Goal: Task Accomplishment & Management: Manage account settings

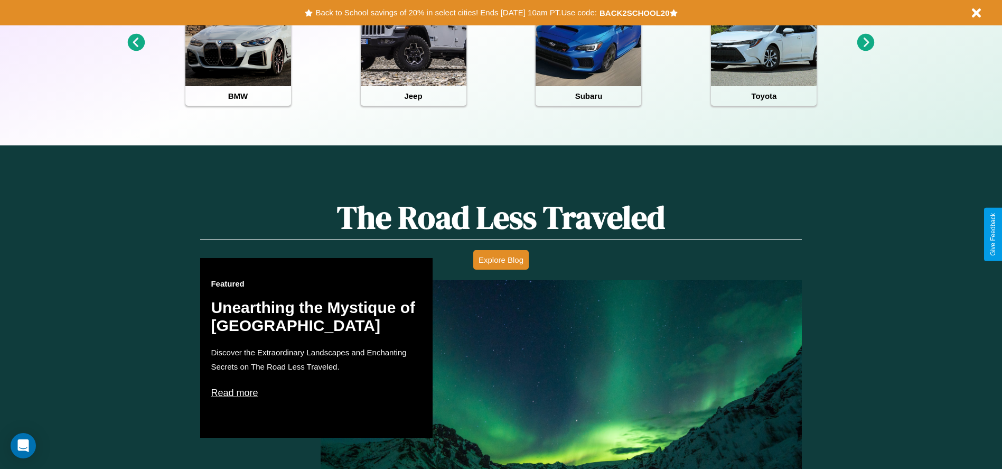
scroll to position [471, 0]
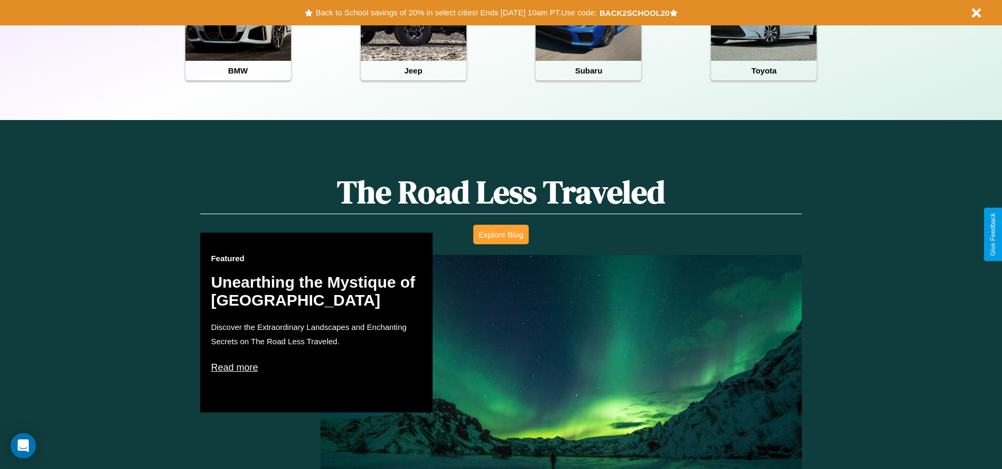
click at [501, 234] on button "Explore Blog" at bounding box center [500, 235] width 55 height 20
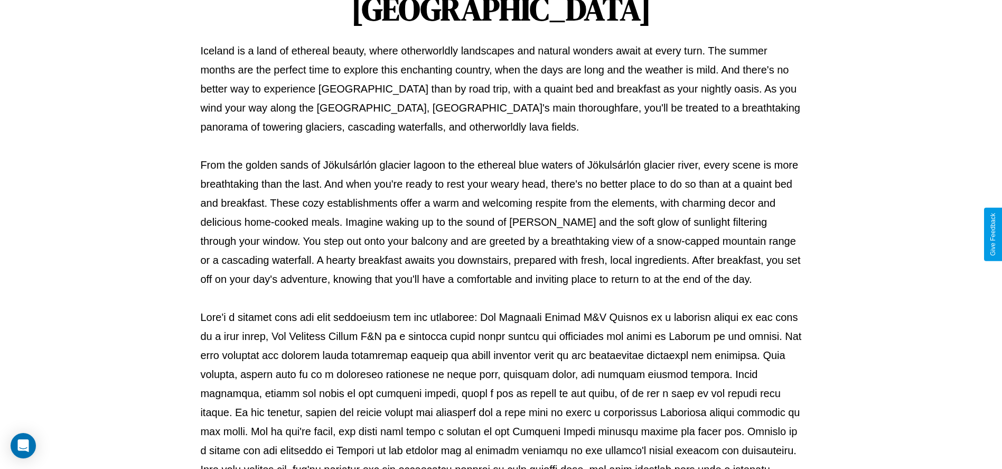
scroll to position [350, 0]
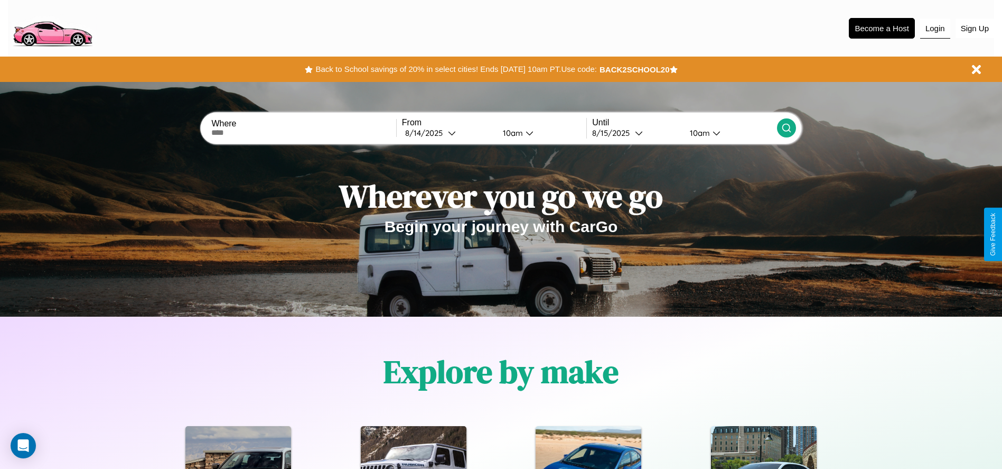
click at [935, 28] on button "Login" at bounding box center [935, 28] width 30 height 20
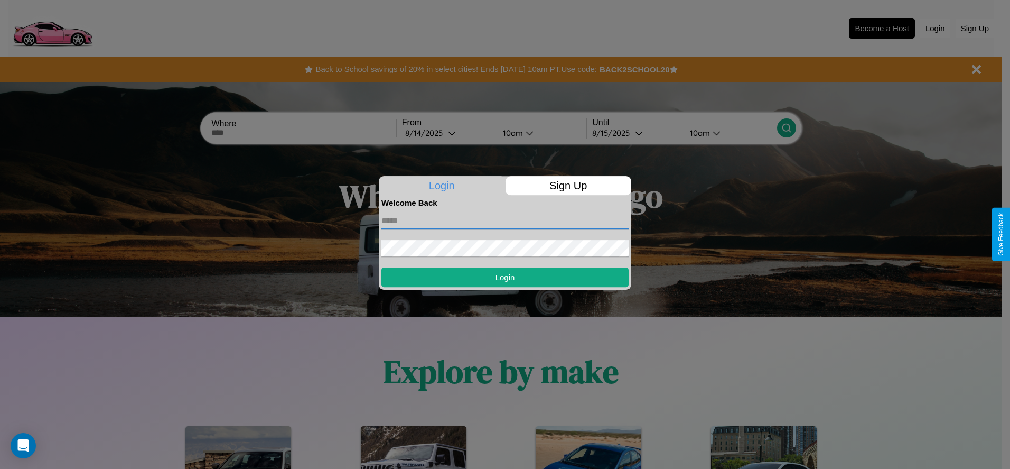
click at [505, 220] on input "text" at bounding box center [504, 220] width 247 height 17
type input "**********"
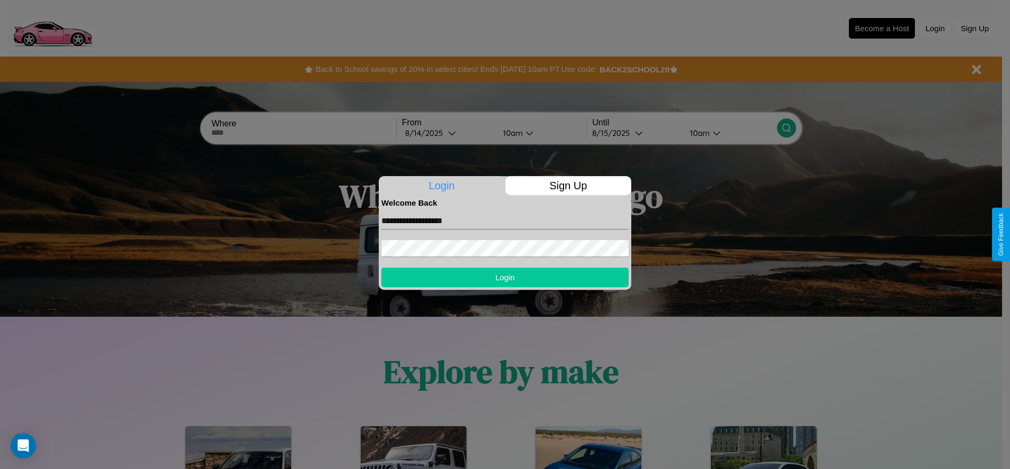
click at [505, 277] on button "Login" at bounding box center [504, 277] width 247 height 20
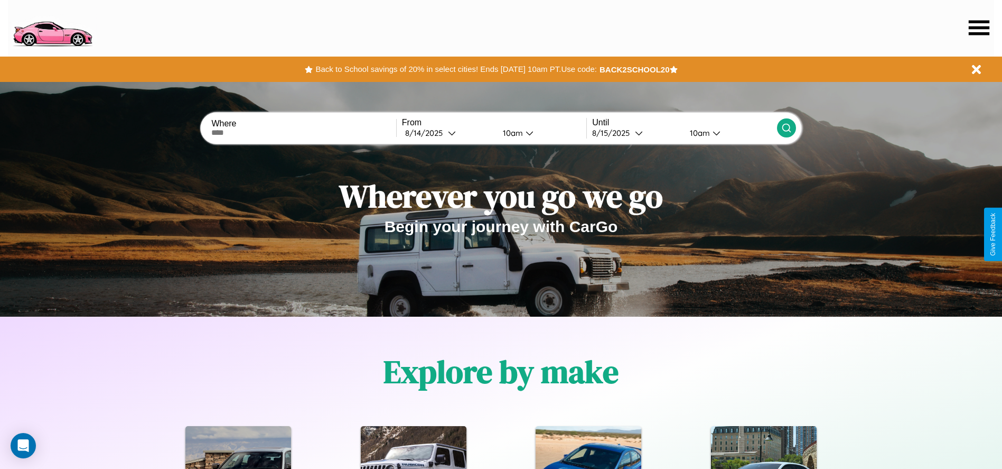
click at [979, 27] on icon at bounding box center [979, 27] width 21 height 15
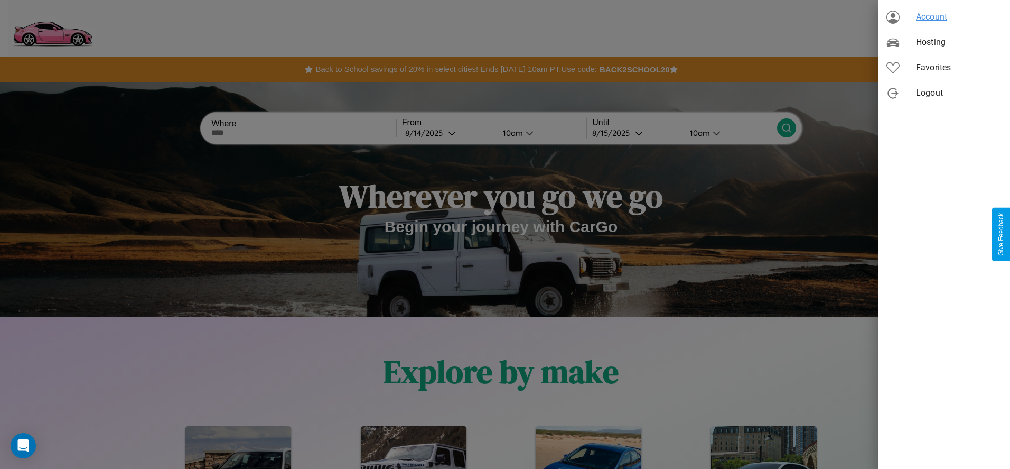
click at [944, 17] on span "Account" at bounding box center [959, 17] width 86 height 13
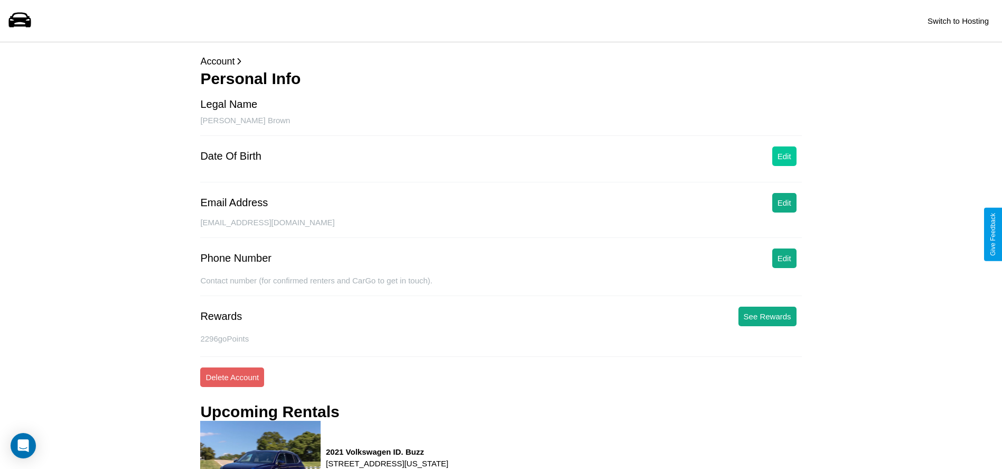
click at [784, 156] on button "Edit" at bounding box center [784, 156] width 24 height 20
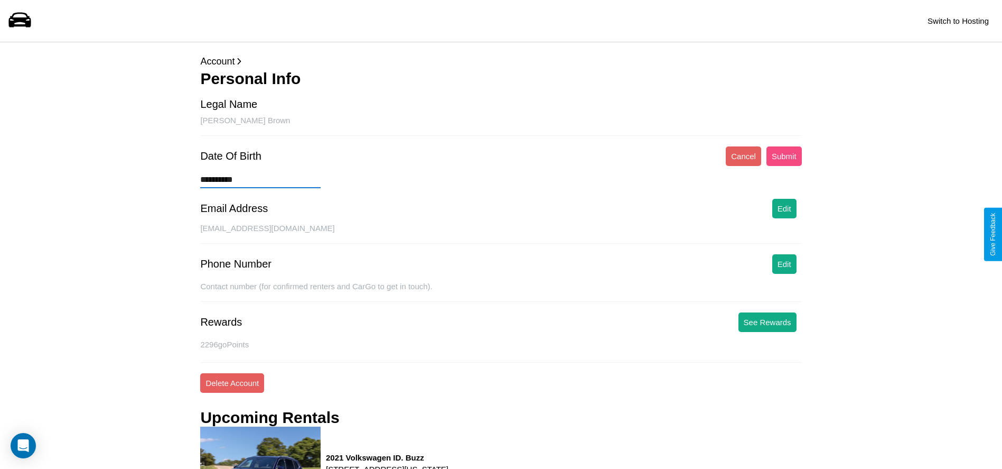
type input "**********"
click at [784, 156] on button "Submit" at bounding box center [784, 156] width 35 height 20
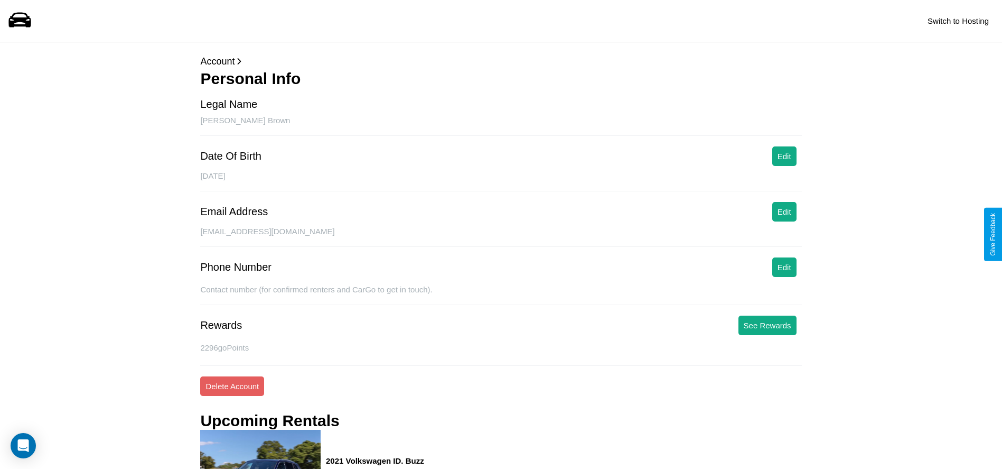
scroll to position [610, 0]
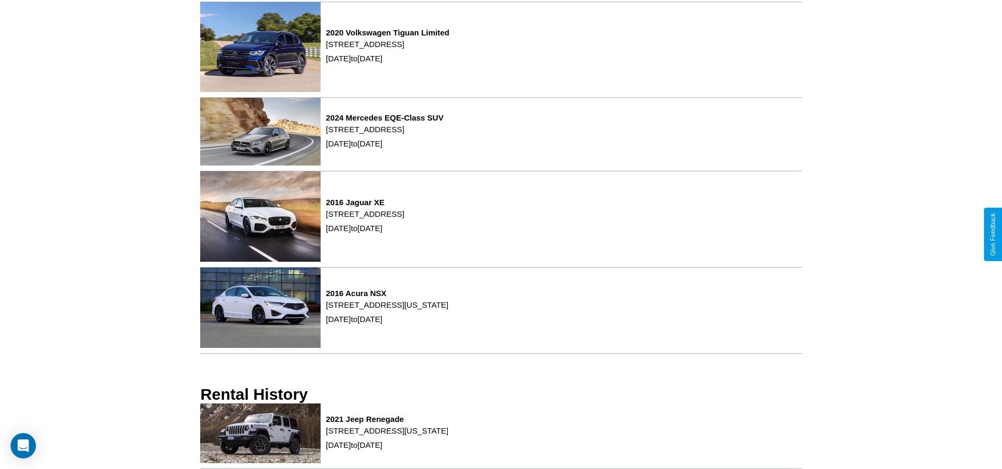
click at [449, 435] on p "[STREET_ADDRESS][US_STATE]" at bounding box center [387, 430] width 123 height 14
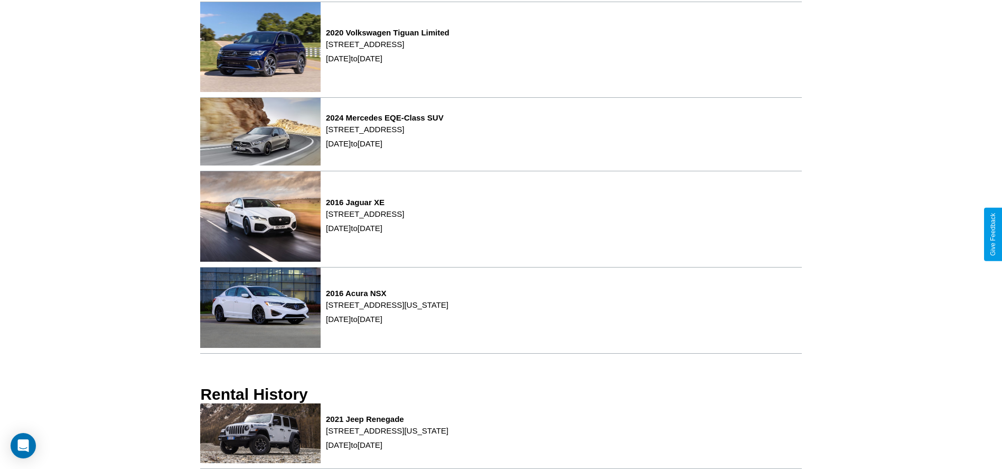
click at [449, 435] on p "[STREET_ADDRESS][US_STATE]" at bounding box center [387, 430] width 123 height 14
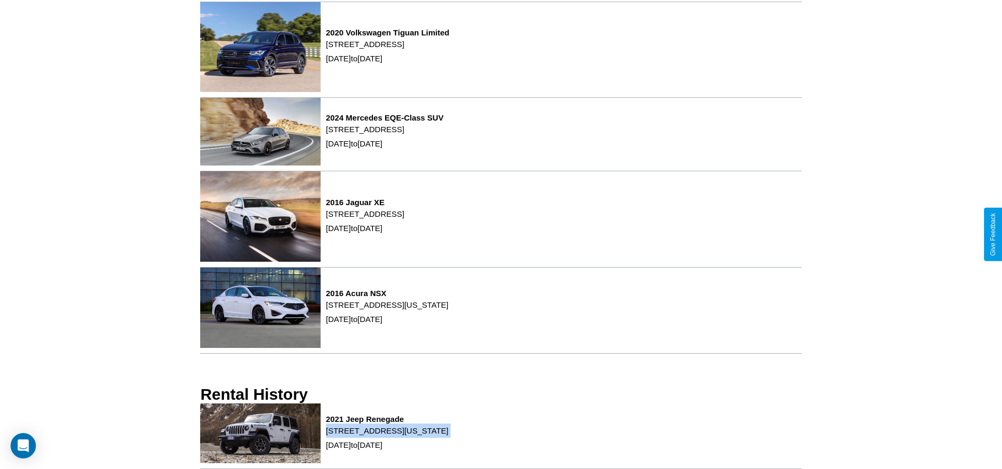
click at [449, 435] on p "[STREET_ADDRESS][US_STATE]" at bounding box center [387, 430] width 123 height 14
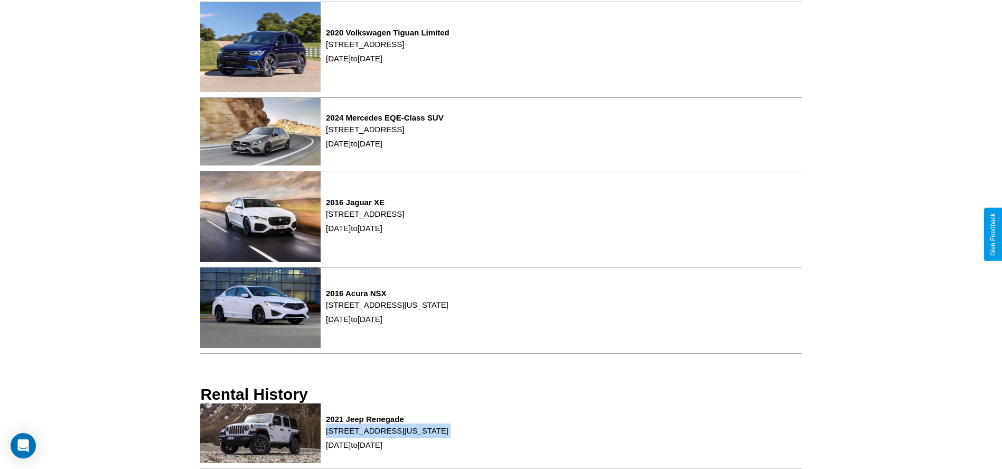
click at [449, 435] on p "[STREET_ADDRESS][US_STATE]" at bounding box center [387, 430] width 123 height 14
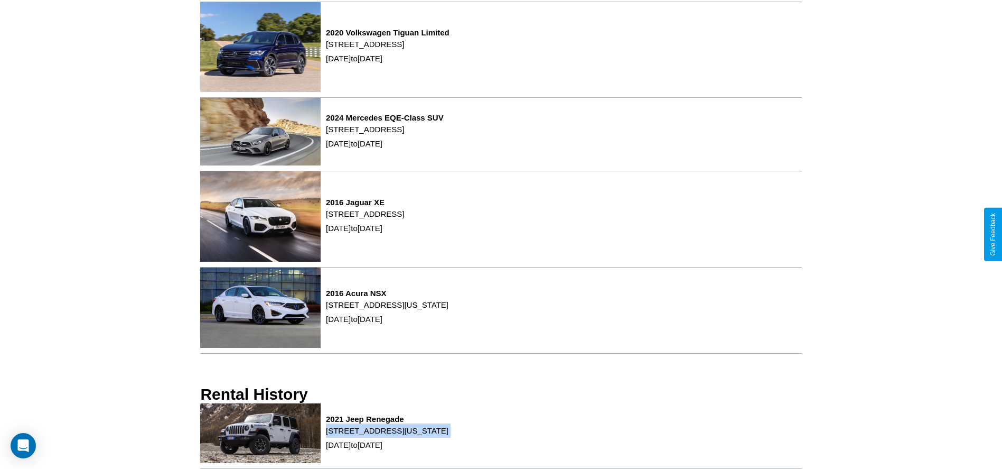
click at [449, 435] on p "[STREET_ADDRESS][US_STATE]" at bounding box center [387, 430] width 123 height 14
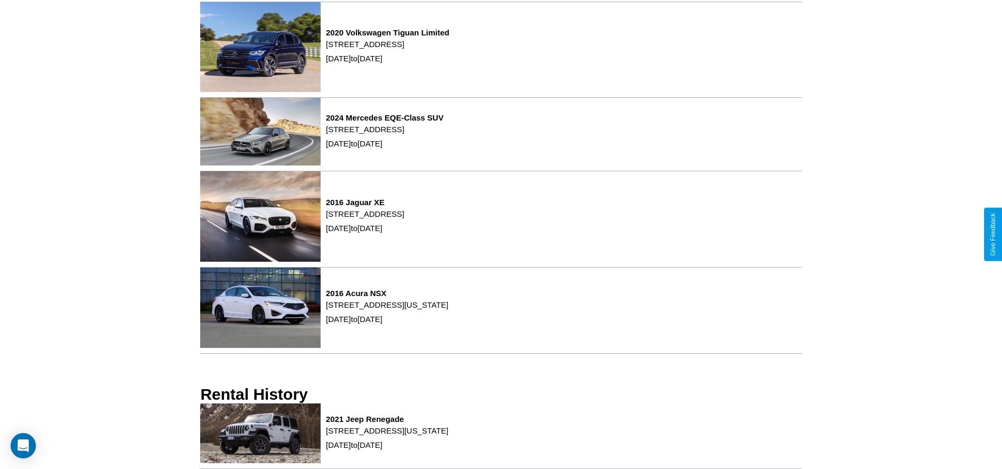
scroll to position [0, 0]
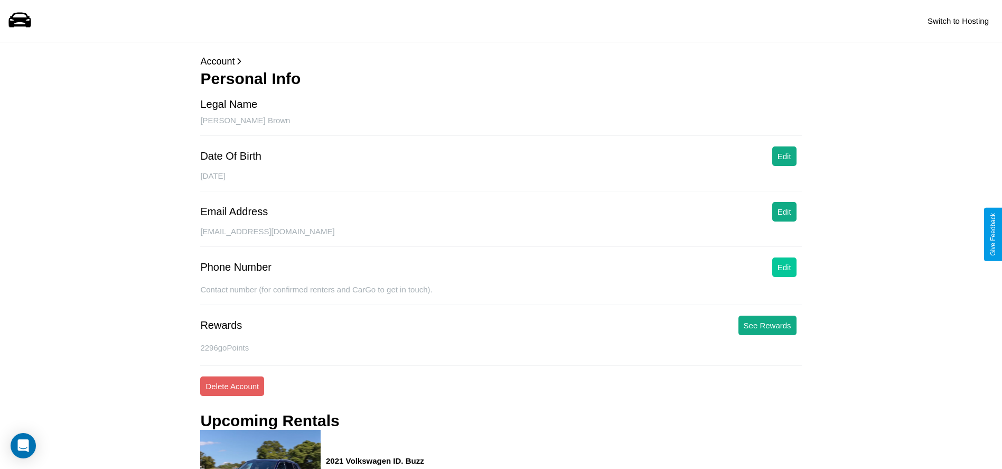
click at [784, 267] on button "Edit" at bounding box center [784, 267] width 24 height 20
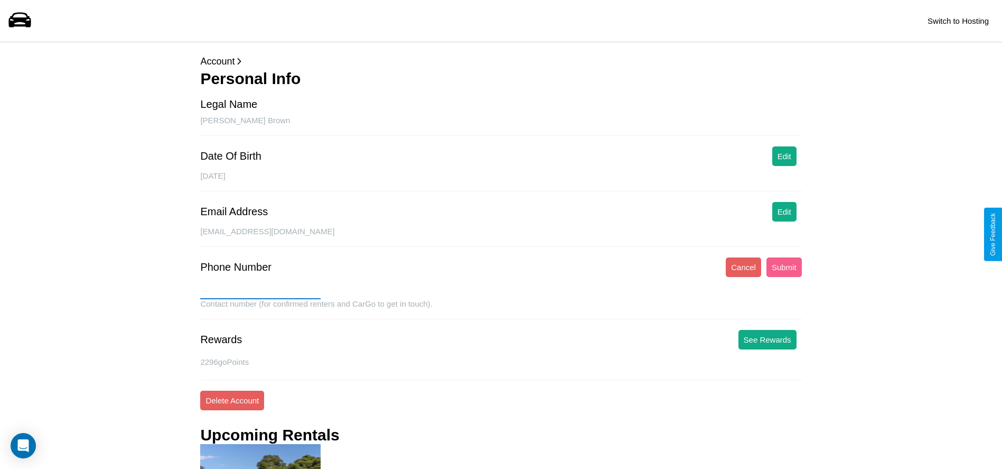
click at [260, 291] on input "text" at bounding box center [260, 290] width 120 height 17
type input "**********"
click at [784, 267] on button "Submit" at bounding box center [784, 267] width 35 height 20
